Goal: Complete application form

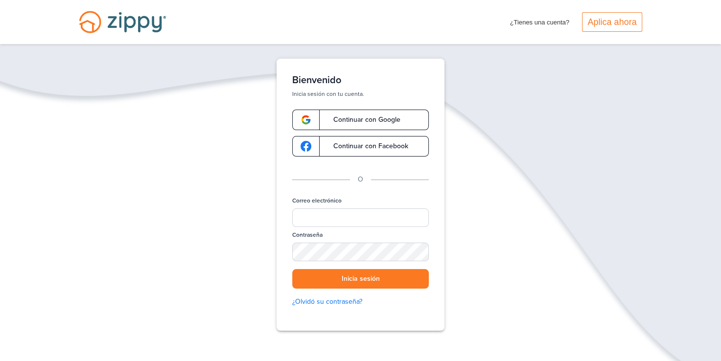
click at [350, 118] on span "Continuar con Google" at bounding box center [362, 120] width 77 height 7
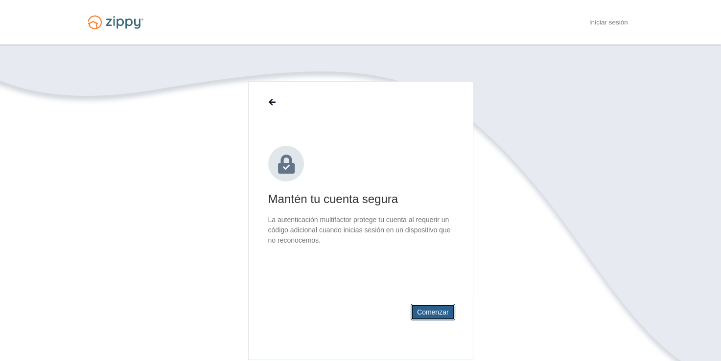
click at [432, 312] on button "Comenzar" at bounding box center [433, 312] width 45 height 17
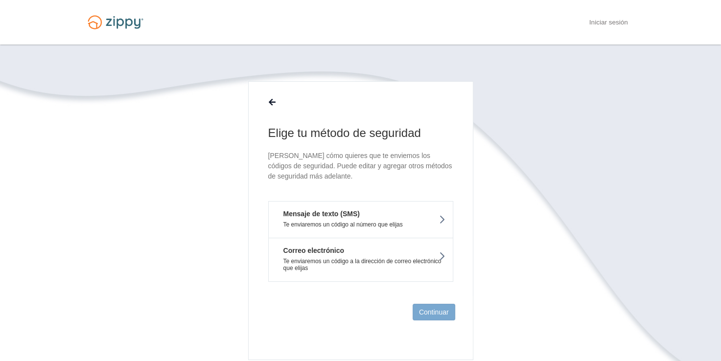
click at [396, 214] on button "Mensaje de texto (SMS) Te enviaremos un código al número que elijas" at bounding box center [360, 219] width 185 height 37
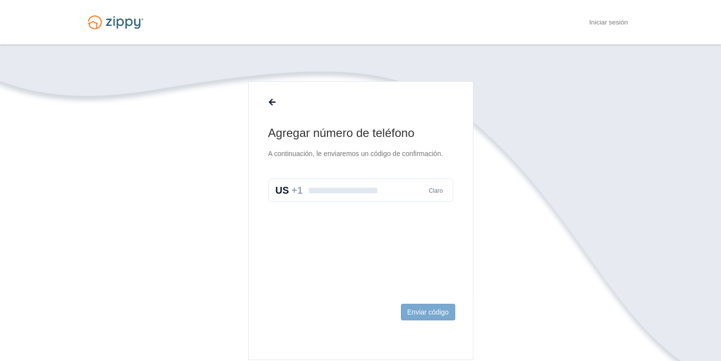
click at [343, 186] on input "text" at bounding box center [360, 191] width 185 height 24
type input "**********"
click at [423, 310] on button "Enviar código" at bounding box center [428, 312] width 54 height 17
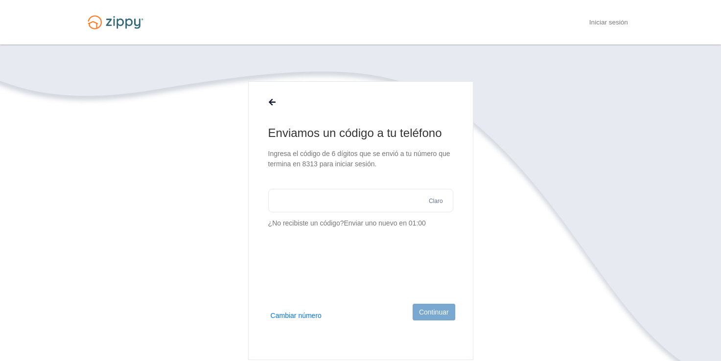
click at [337, 201] on input "text" at bounding box center [360, 201] width 185 height 24
click at [427, 312] on button "Continuar" at bounding box center [434, 312] width 43 height 17
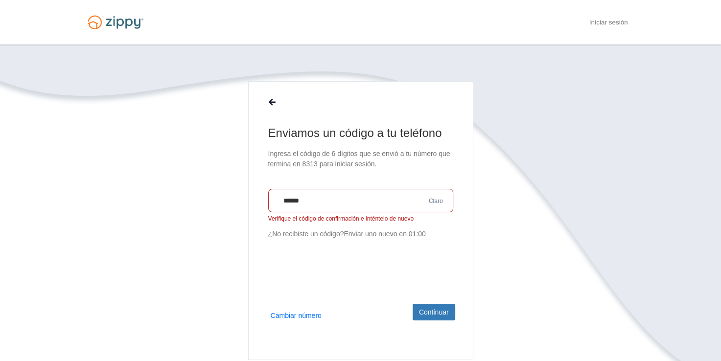
click at [384, 202] on input "******" at bounding box center [360, 201] width 185 height 24
type input "******"
click at [428, 307] on button "Continuar" at bounding box center [434, 312] width 43 height 17
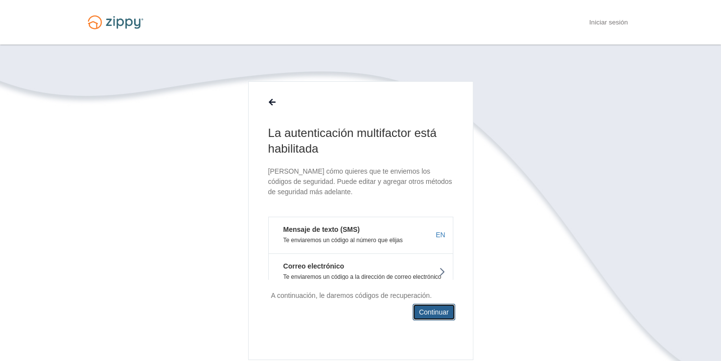
click at [442, 310] on button "Continuar" at bounding box center [434, 312] width 43 height 17
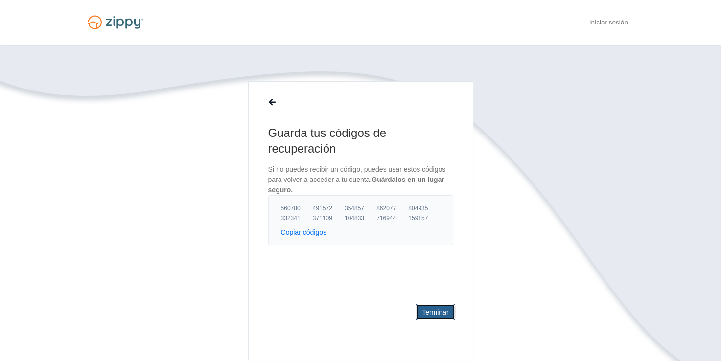
click at [442, 310] on link "Terminar" at bounding box center [435, 312] width 39 height 17
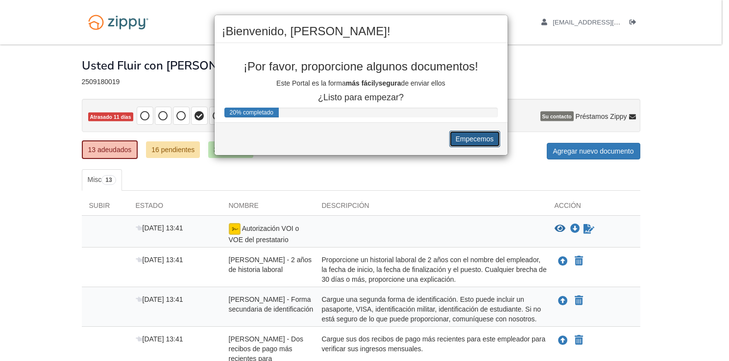
click at [472, 135] on button "Empecemos" at bounding box center [474, 139] width 51 height 17
click at [477, 136] on button "Empecemos" at bounding box center [474, 139] width 51 height 17
click at [471, 136] on button "Empecemos" at bounding box center [474, 139] width 51 height 17
click at [607, 151] on div "¡Bienvenido, Juan! ¡Por favor, proporcione algunos documentos! Este Portal es l…" at bounding box center [364, 180] width 729 height 361
click at [669, 71] on div "¡Bienvenido, Juan! ¡Por favor, proporcione algunos documentos! Este Portal es l…" at bounding box center [364, 180] width 729 height 361
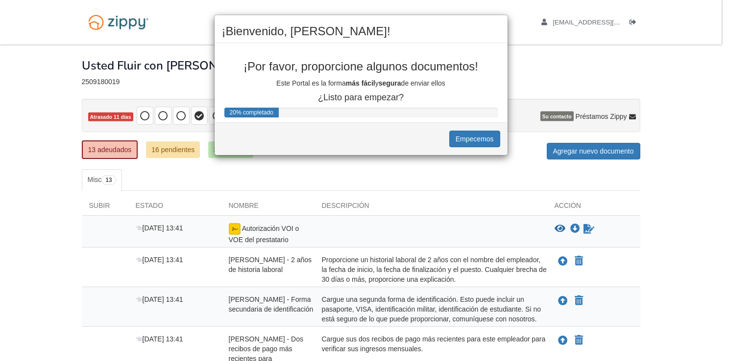
click at [384, 102] on div "¡Bienvenido, Juan! ¡Por favor, proporcione algunos documentos! Este Portal es l…" at bounding box center [361, 85] width 294 height 141
click at [278, 111] on div "20% completado" at bounding box center [251, 113] width 55 height 10
click at [472, 136] on button "Empecemos" at bounding box center [474, 139] width 51 height 17
click at [474, 134] on button "Empecemos" at bounding box center [474, 139] width 51 height 17
click at [468, 136] on button "Empecemos" at bounding box center [474, 139] width 51 height 17
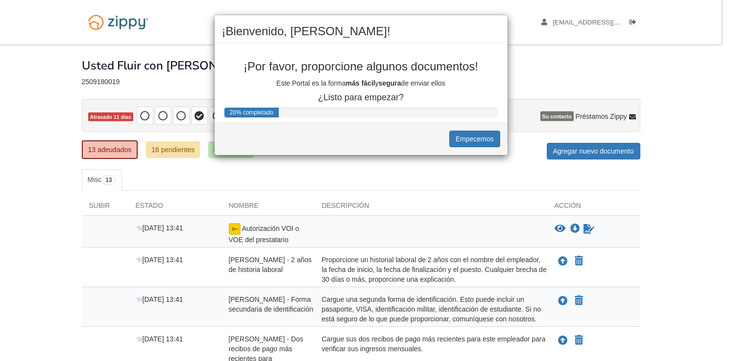
click at [591, 148] on div "¡Bienvenido, Juan! ¡Por favor, proporcione algunos documentos! Este Portal es l…" at bounding box center [364, 180] width 729 height 361
click at [463, 138] on button "Empecemos" at bounding box center [474, 139] width 51 height 17
click at [677, 226] on div "¡Bienvenido, Juan! ¡Por favor, proporcione algunos documentos! Este Portal es l…" at bounding box center [364, 180] width 729 height 361
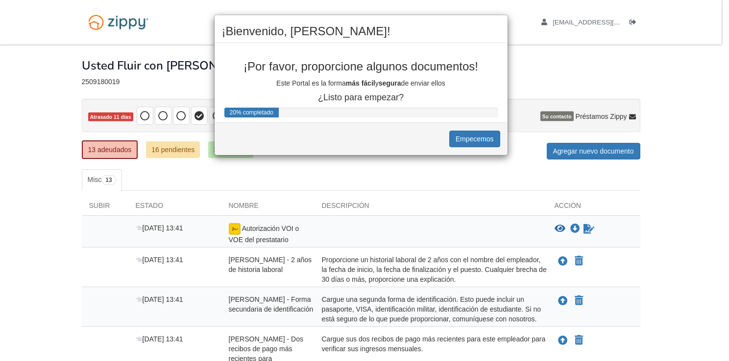
click at [108, 148] on div "¡Bienvenido, Juan! ¡Por favor, proporcione algunos documentos! Este Portal es l…" at bounding box center [364, 180] width 729 height 361
click at [167, 151] on div "¡Bienvenido, Juan! ¡Por favor, proporcione algunos documentos! Este Portal es l…" at bounding box center [364, 180] width 729 height 361
click at [201, 168] on div "¡Bienvenido, Juan! ¡Por favor, proporcione algunos documentos! Este Portal es l…" at bounding box center [364, 180] width 729 height 361
drag, startPoint x: 201, startPoint y: 168, endPoint x: 244, endPoint y: 238, distance: 82.0
click at [244, 238] on div "¡Bienvenido, Juan! ¡Por favor, proporcione algunos documentos! Este Portal es l…" at bounding box center [364, 180] width 729 height 361
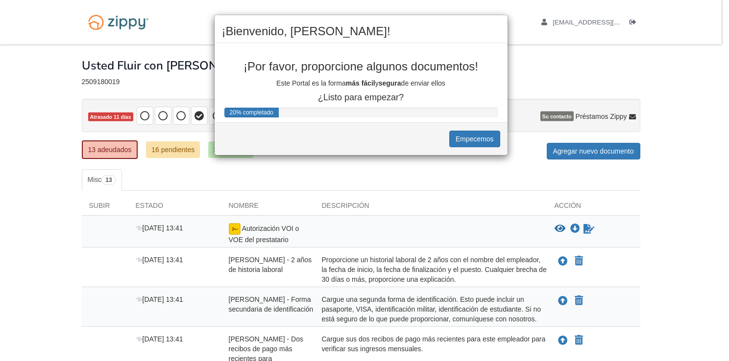
drag, startPoint x: 244, startPoint y: 238, endPoint x: 345, endPoint y: 269, distance: 105.5
click at [345, 269] on div "¡Bienvenido, Juan! ¡Por favor, proporcione algunos documentos! Este Portal es l…" at bounding box center [364, 180] width 729 height 361
click at [562, 259] on div "¡Bienvenido, Juan! ¡Por favor, proporcione algunos documentos! Este Portal es l…" at bounding box center [364, 180] width 729 height 361
click at [472, 134] on button "Empecemos" at bounding box center [474, 139] width 51 height 17
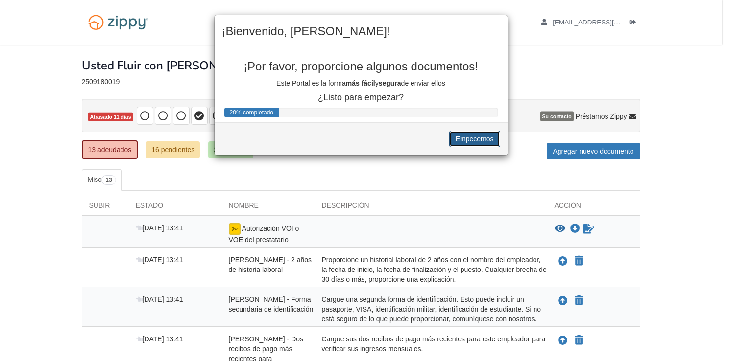
click at [472, 134] on button "Empecemos" at bounding box center [474, 139] width 51 height 17
click at [186, 15] on div "¡Bienvenido, Juan! ¡Por favor, proporcione algunos documentos! Este Portal es l…" at bounding box center [364, 180] width 729 height 361
click at [543, 58] on div "¡Bienvenido, Juan! ¡Por favor, proporcione algunos documentos! Este Portal es l…" at bounding box center [364, 180] width 729 height 361
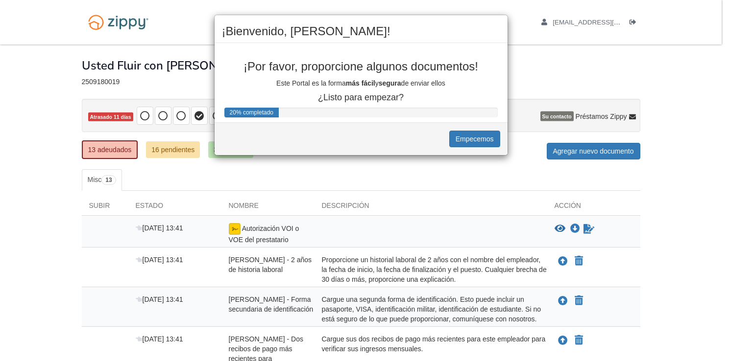
click at [581, 22] on div "¡Bienvenido, Juan! ¡Por favor, proporcione algunos documentos! Este Portal es l…" at bounding box center [364, 180] width 729 height 361
click at [590, 114] on div "¡Bienvenido, Juan! ¡Por favor, proporcione algunos documentos! Este Portal es l…" at bounding box center [364, 180] width 729 height 361
drag, startPoint x: 590, startPoint y: 114, endPoint x: 575, endPoint y: 150, distance: 38.5
click at [575, 150] on div "¡Bienvenido, Juan! ¡Por favor, proporcione algunos documentos! Este Portal es l…" at bounding box center [364, 180] width 729 height 361
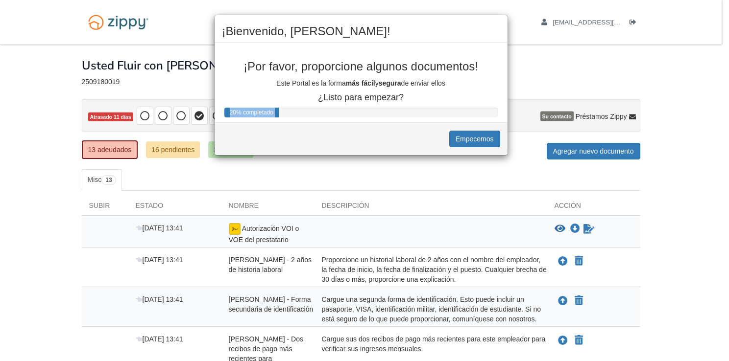
click at [575, 150] on div "¡Bienvenido, Juan! ¡Por favor, proporcione algunos documentos! Este Portal es l…" at bounding box center [364, 180] width 729 height 361
click at [474, 135] on button "Empecemos" at bounding box center [474, 139] width 51 height 17
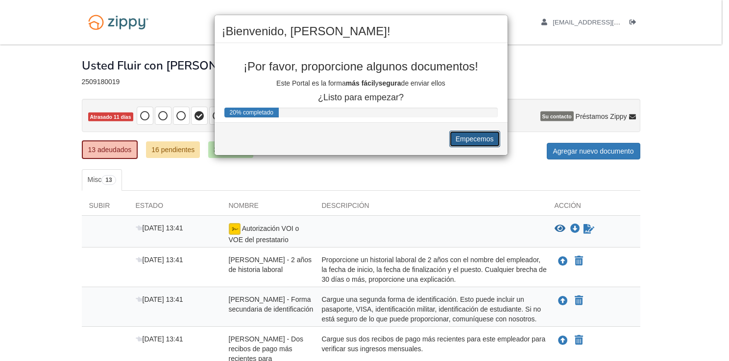
click at [474, 135] on button "Empecemos" at bounding box center [474, 139] width 51 height 17
click at [469, 137] on button "Empecemos" at bounding box center [474, 139] width 51 height 17
click at [477, 139] on button "Empecemos" at bounding box center [474, 139] width 51 height 17
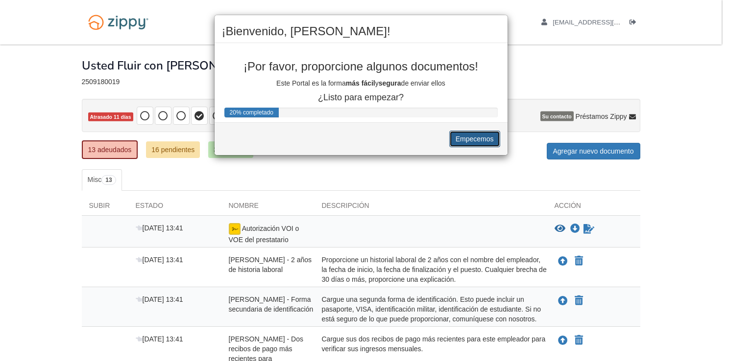
click at [477, 139] on button "Empecemos" at bounding box center [474, 139] width 51 height 17
drag, startPoint x: 477, startPoint y: 139, endPoint x: 465, endPoint y: 139, distance: 11.3
click at [465, 139] on button "Empecemos" at bounding box center [474, 139] width 51 height 17
click at [539, 86] on div "¡Bienvenido, Juan! ¡Por favor, proporcione algunos documentos! Este Portal es l…" at bounding box center [364, 180] width 729 height 361
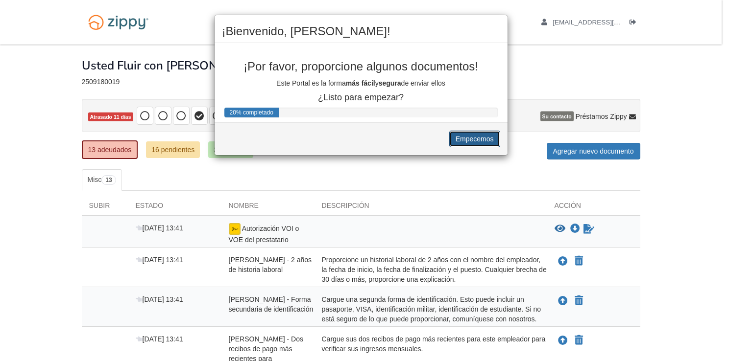
click at [467, 140] on button "Empecemos" at bounding box center [474, 139] width 51 height 17
click at [476, 137] on button "Empecemos" at bounding box center [474, 139] width 51 height 17
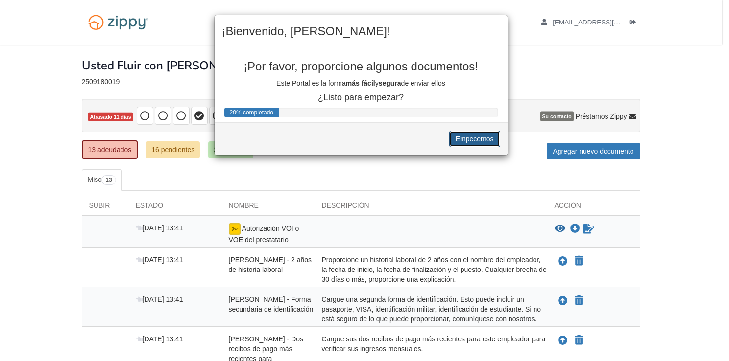
click at [476, 137] on button "Empecemos" at bounding box center [474, 139] width 51 height 17
click at [674, 189] on div "¡Bienvenido, Juan! ¡Por favor, proporcione algunos documentos! Este Portal es l…" at bounding box center [364, 180] width 729 height 361
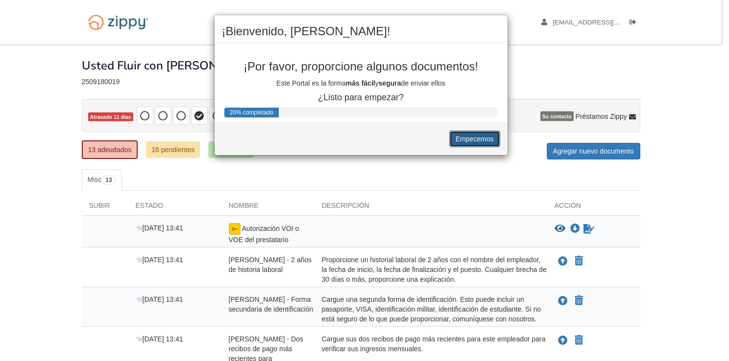
click at [480, 135] on button "Empecemos" at bounding box center [474, 139] width 51 height 17
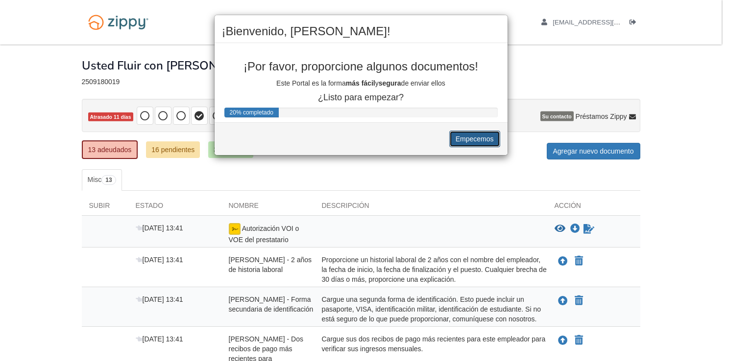
click at [480, 135] on button "Empecemos" at bounding box center [474, 139] width 51 height 17
click at [480, 140] on button "Empecemos" at bounding box center [474, 139] width 51 height 17
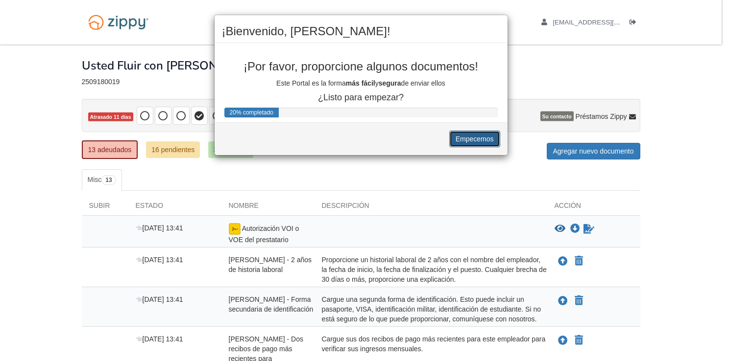
click at [480, 140] on button "Empecemos" at bounding box center [474, 139] width 51 height 17
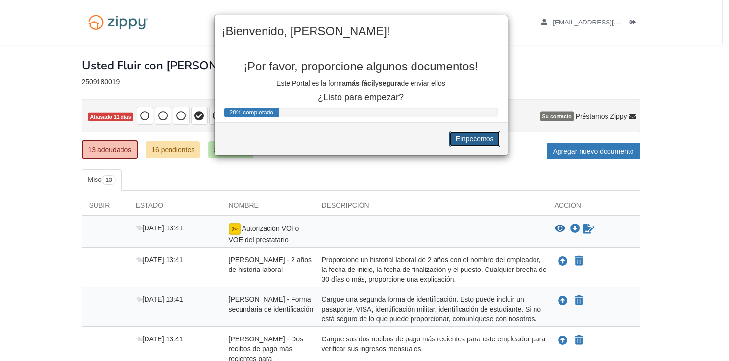
click at [480, 140] on button "Empecemos" at bounding box center [474, 139] width 51 height 17
click at [466, 138] on button "Empecemos" at bounding box center [474, 139] width 51 height 17
click at [592, 147] on div "¡Bienvenido, Juan! ¡Por favor, proporcione algunos documentos! Este Portal es l…" at bounding box center [364, 180] width 729 height 361
click at [174, 25] on div "¡Bienvenido, Juan! ¡Por favor, proporcione algunos documentos! Este Portal es l…" at bounding box center [364, 180] width 729 height 361
click at [480, 138] on button "Empecemos" at bounding box center [474, 139] width 51 height 17
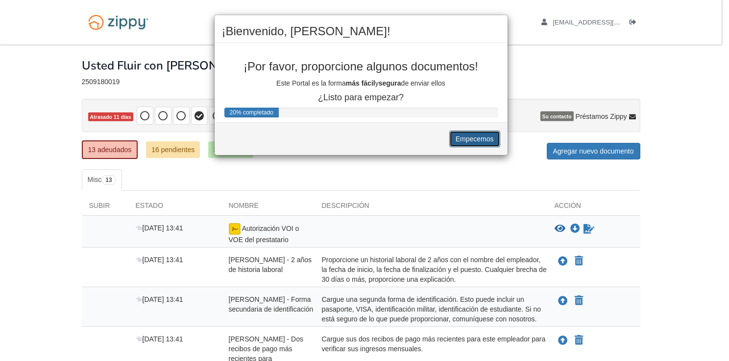
click at [480, 138] on button "Empecemos" at bounding box center [474, 139] width 51 height 17
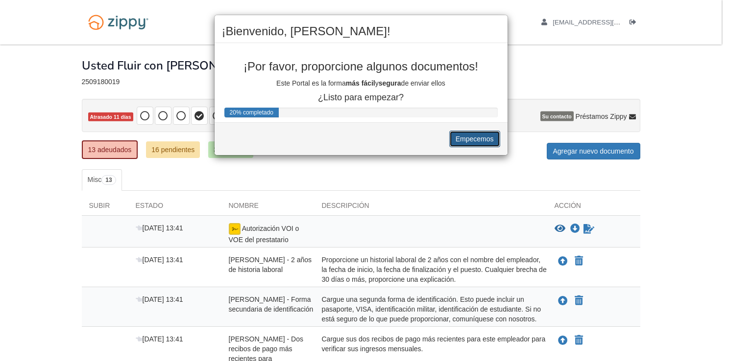
click at [480, 138] on button "Empecemos" at bounding box center [474, 139] width 51 height 17
click at [480, 139] on button "Empecemos" at bounding box center [474, 139] width 51 height 17
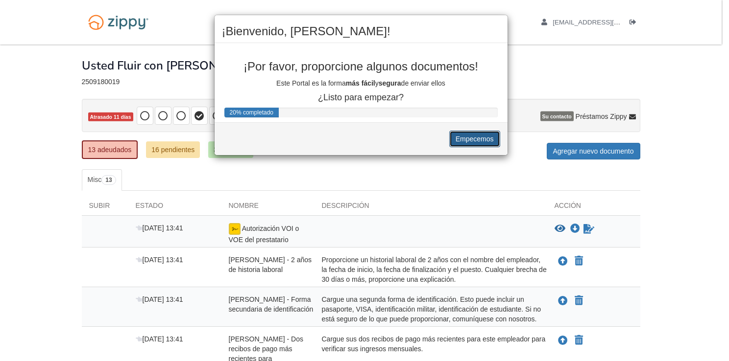
click at [480, 139] on button "Empecemos" at bounding box center [474, 139] width 51 height 17
click at [282, 262] on div "¡Bienvenido, Juan! ¡Por favor, proporcione algunos documentos! Este Portal es l…" at bounding box center [364, 180] width 729 height 361
click at [178, 228] on div "¡Bienvenido, Juan! ¡Por favor, proporcione algunos documentos! Este Portal es l…" at bounding box center [364, 180] width 729 height 361
click at [102, 203] on div "¡Bienvenido, Juan! ¡Por favor, proporcione algunos documentos! Este Portal es l…" at bounding box center [364, 180] width 729 height 361
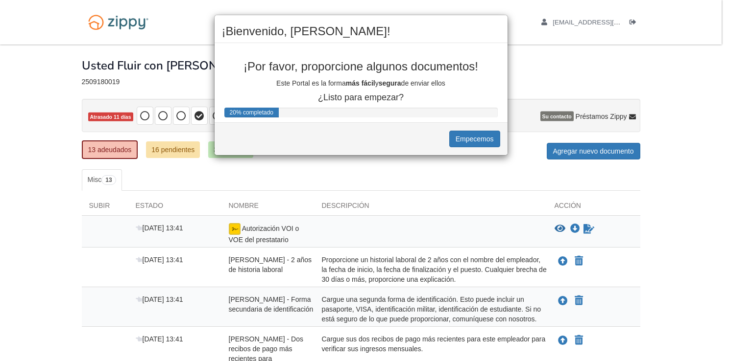
click at [100, 202] on div "¡Bienvenido, Juan! ¡Por favor, proporcione algunos documentos! Este Portal es l…" at bounding box center [364, 180] width 729 height 361
click at [100, 205] on div "¡Bienvenido, Juan! ¡Por favor, proporcione algunos documentos! Este Portal es l…" at bounding box center [364, 180] width 729 height 361
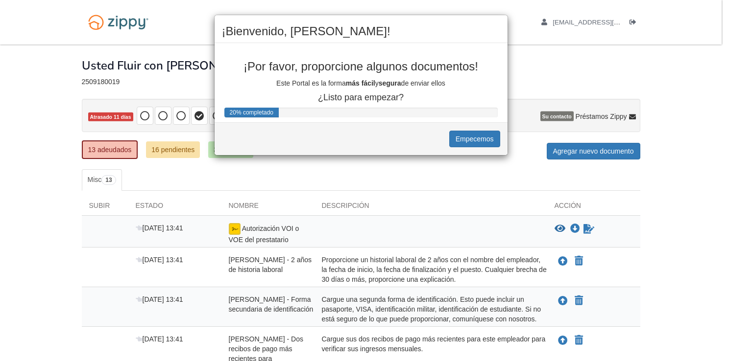
drag, startPoint x: 100, startPoint y: 205, endPoint x: 151, endPoint y: 199, distance: 51.3
click at [151, 199] on div "¡Bienvenido, Juan! ¡Por favor, proporcione algunos documentos! Este Portal es l…" at bounding box center [364, 180] width 729 height 361
click at [480, 134] on button "Empecemos" at bounding box center [474, 139] width 51 height 17
